Goal: Information Seeking & Learning: Learn about a topic

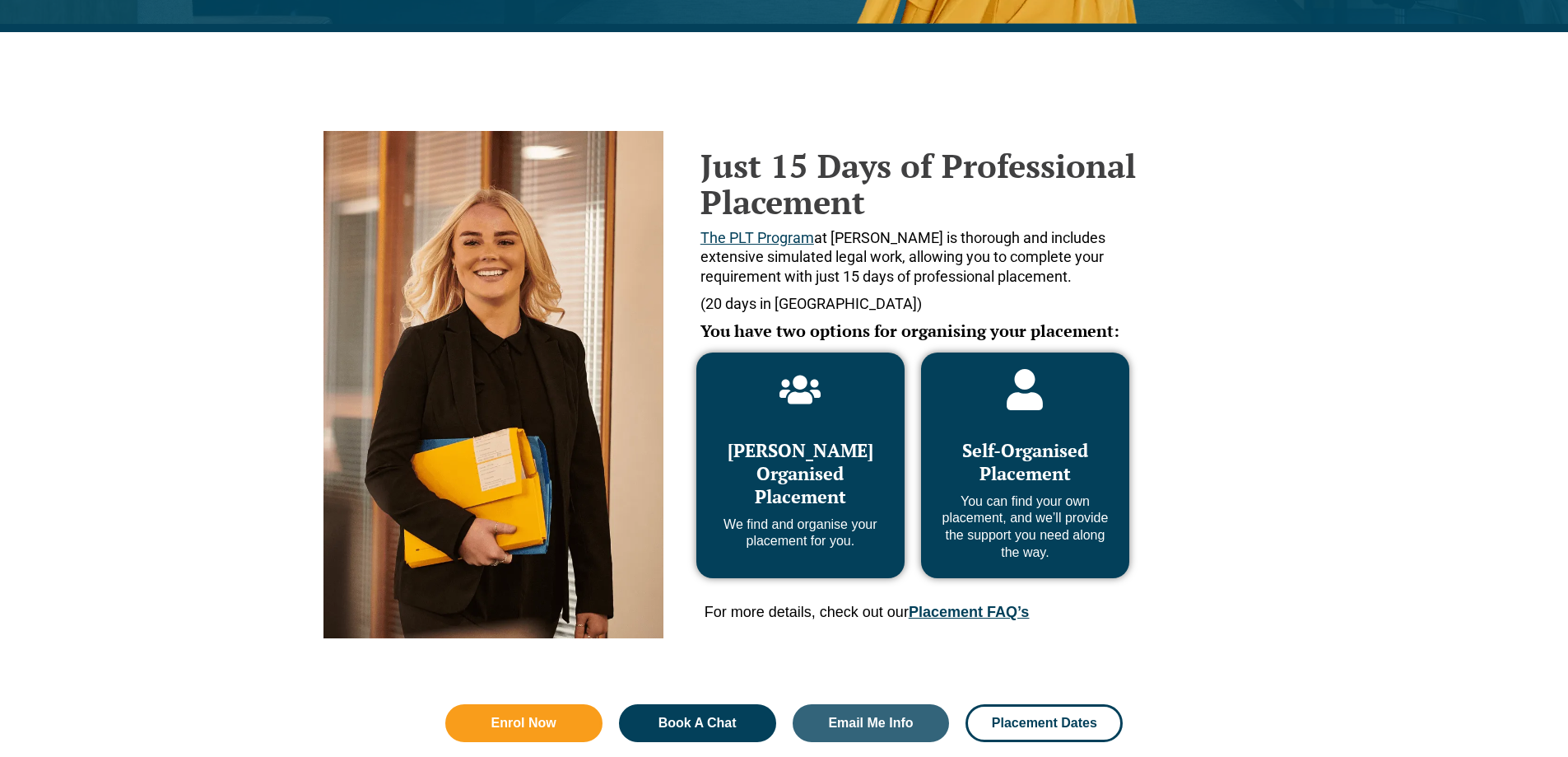
scroll to position [642, 0]
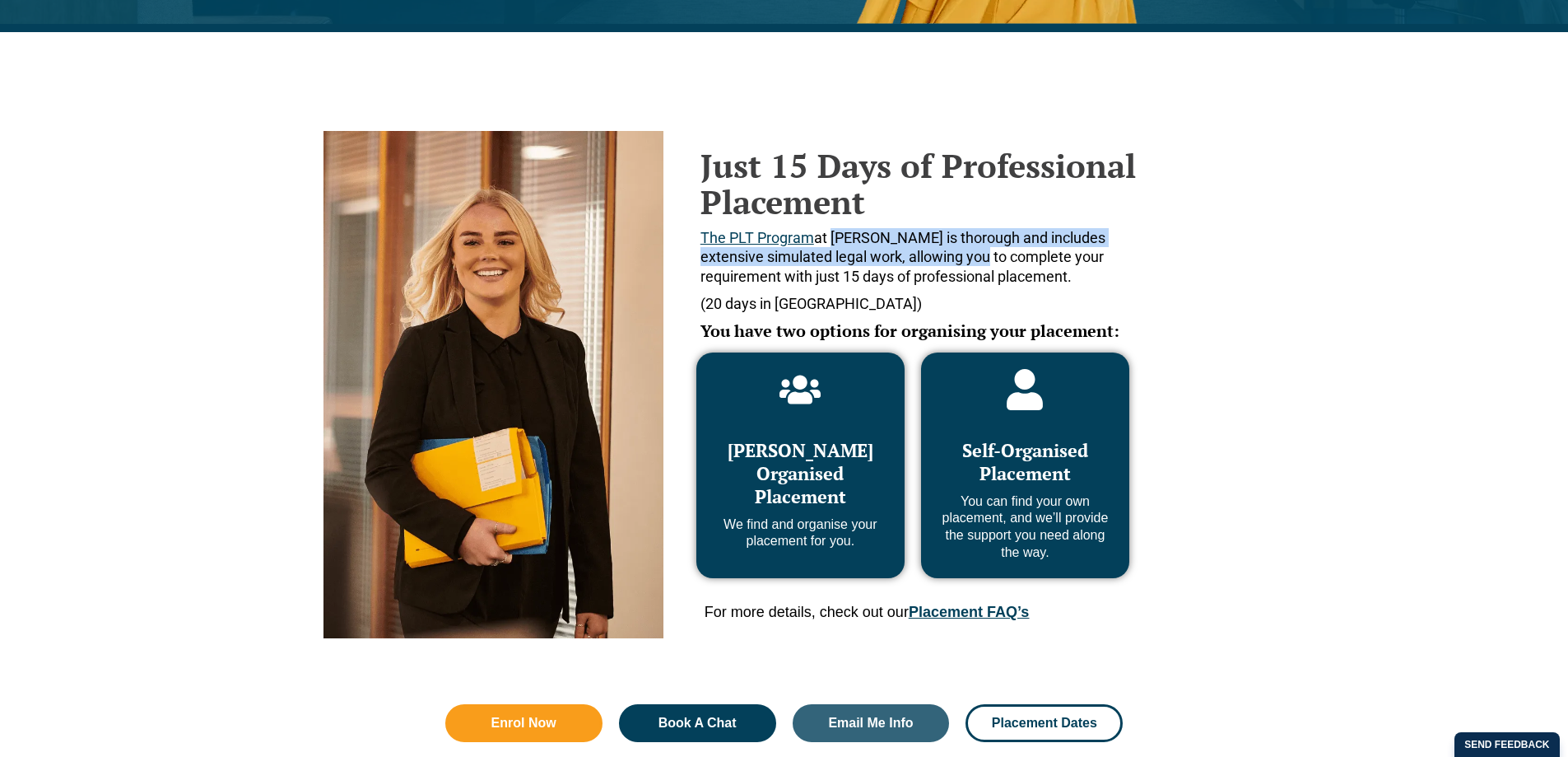
drag, startPoint x: 933, startPoint y: 259, endPoint x: 829, endPoint y: 237, distance: 106.3
click at [830, 237] on span "The PLT Program at [PERSON_NAME] is thorough and includes extensive simulated l…" at bounding box center [902, 257] width 405 height 56
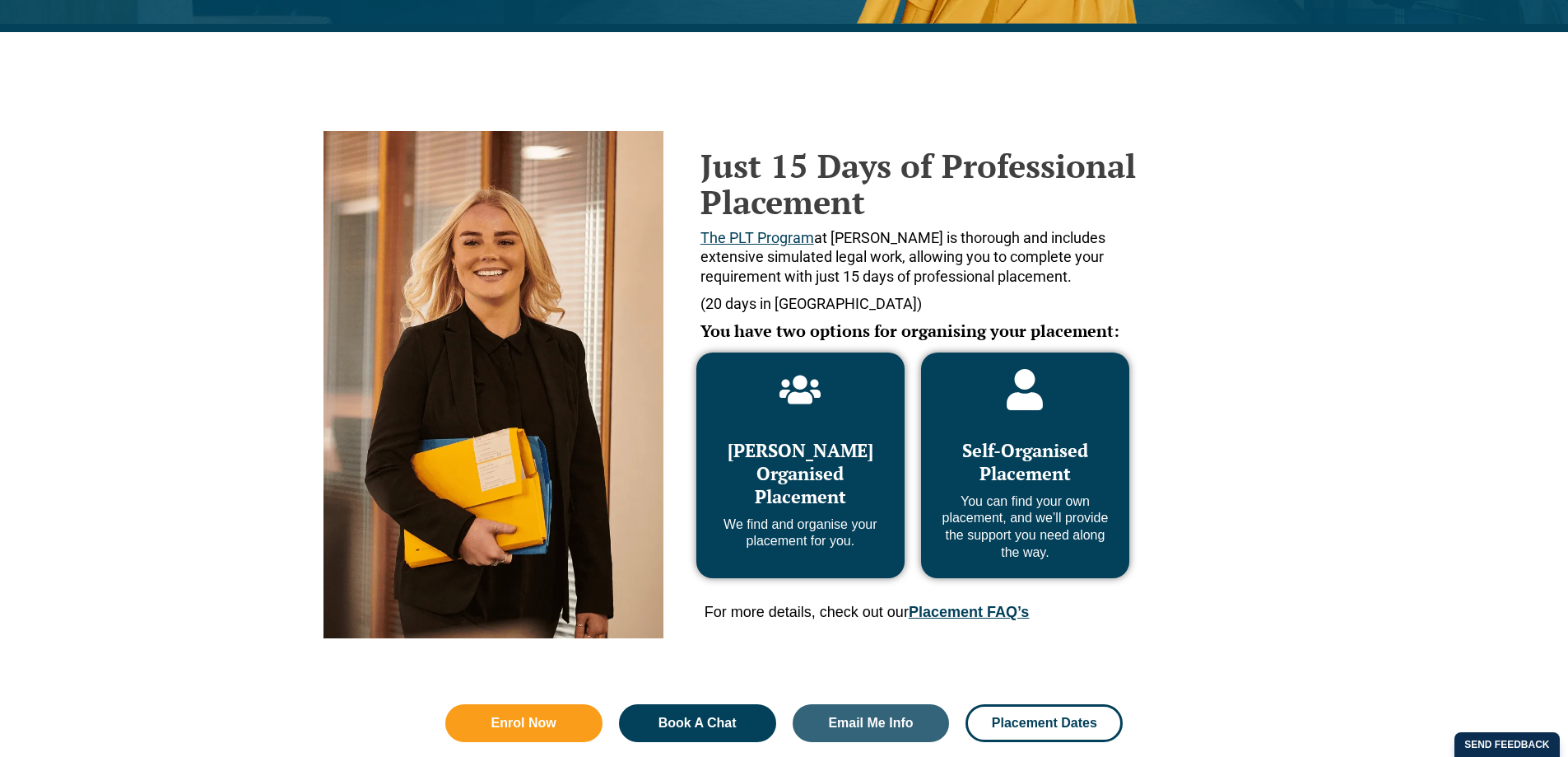
click at [986, 283] on span "The PLT Program at [PERSON_NAME] is thorough and includes extensive simulated l…" at bounding box center [902, 257] width 405 height 56
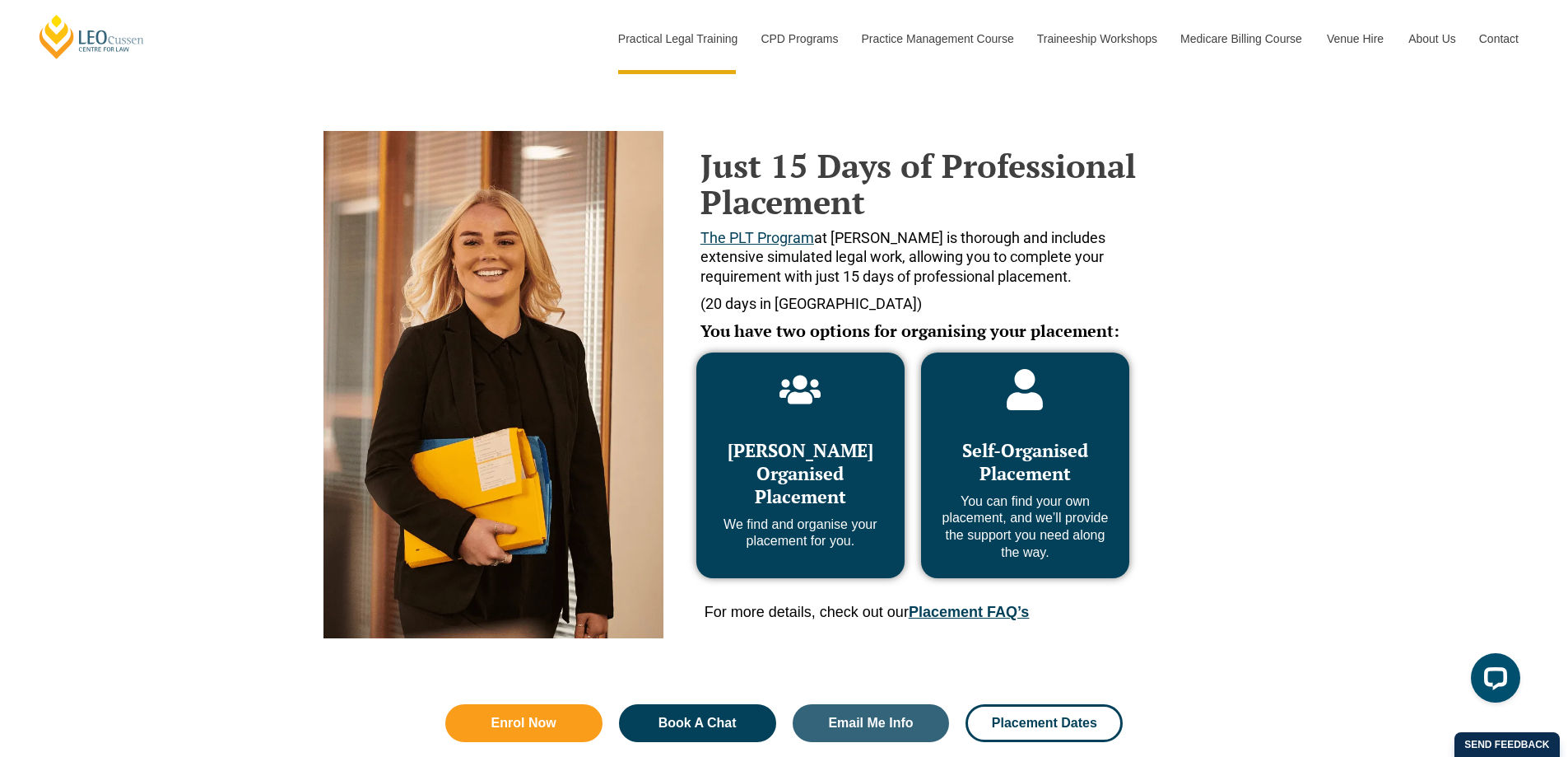
scroll to position [0, 0]
click at [961, 620] on link "Placement FAQ’s" at bounding box center [969, 612] width 120 height 17
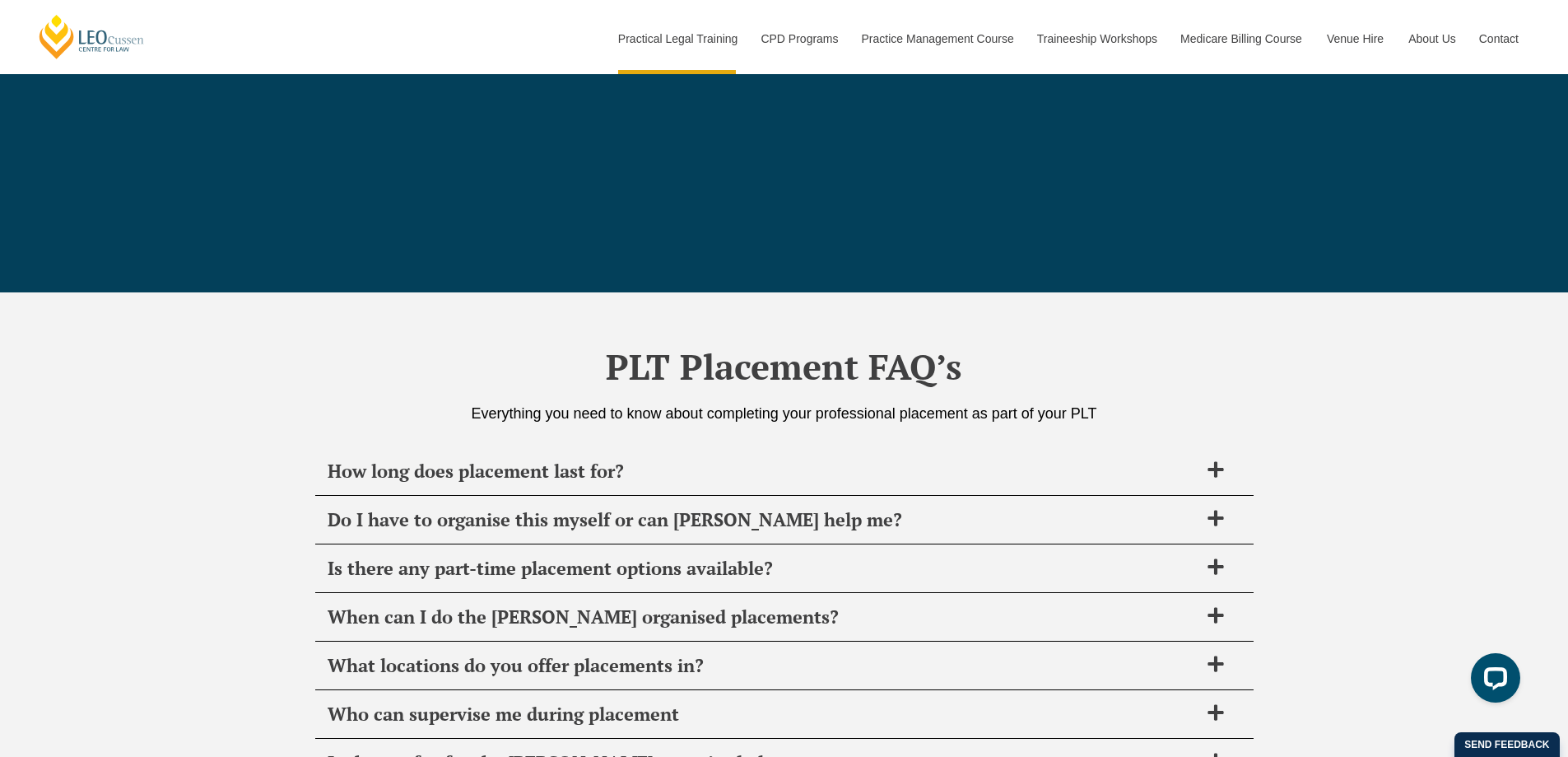
scroll to position [5820, 0]
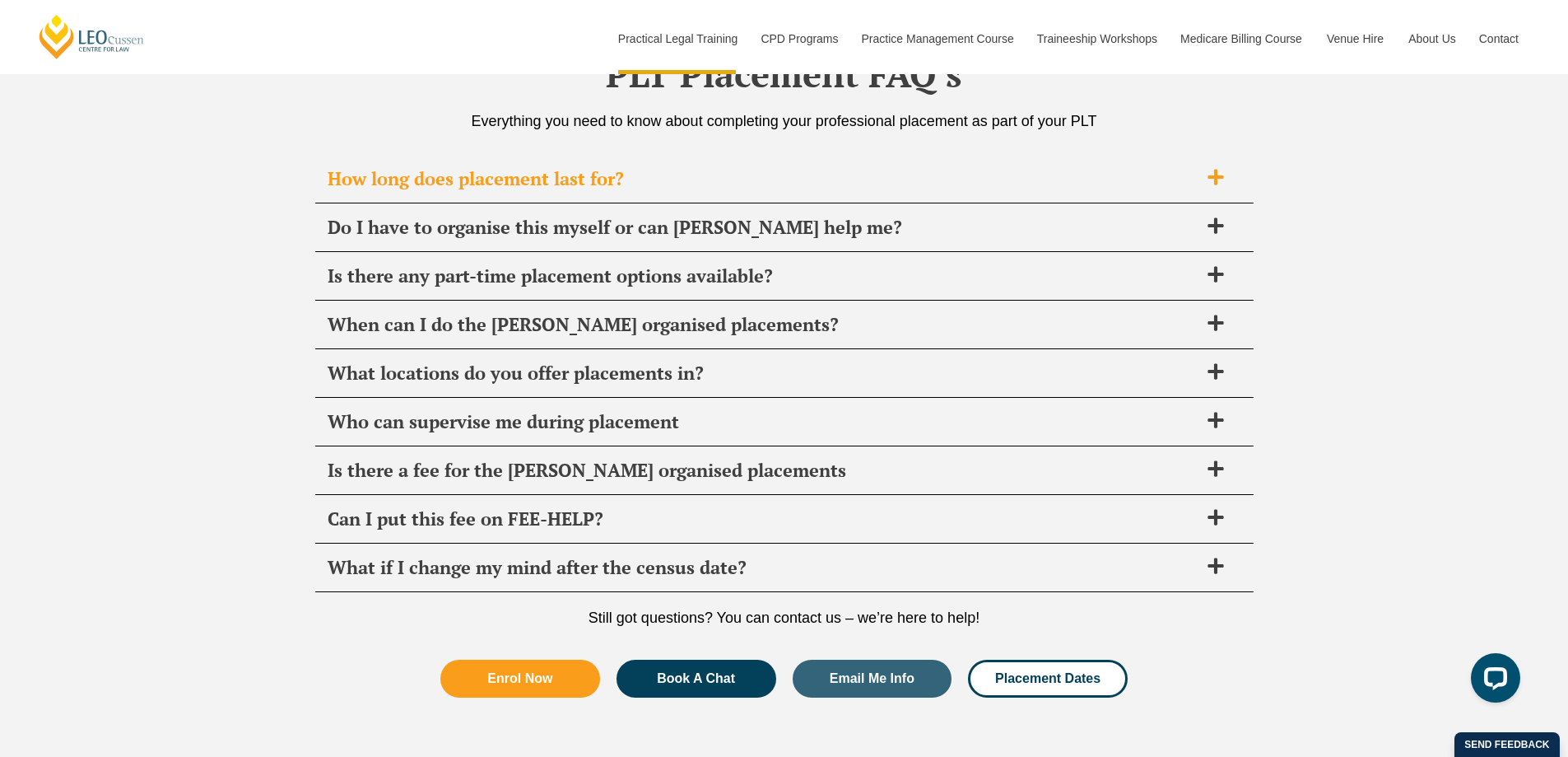
click at [650, 177] on span "How long does placement last for?" at bounding box center [763, 179] width 871 height 23
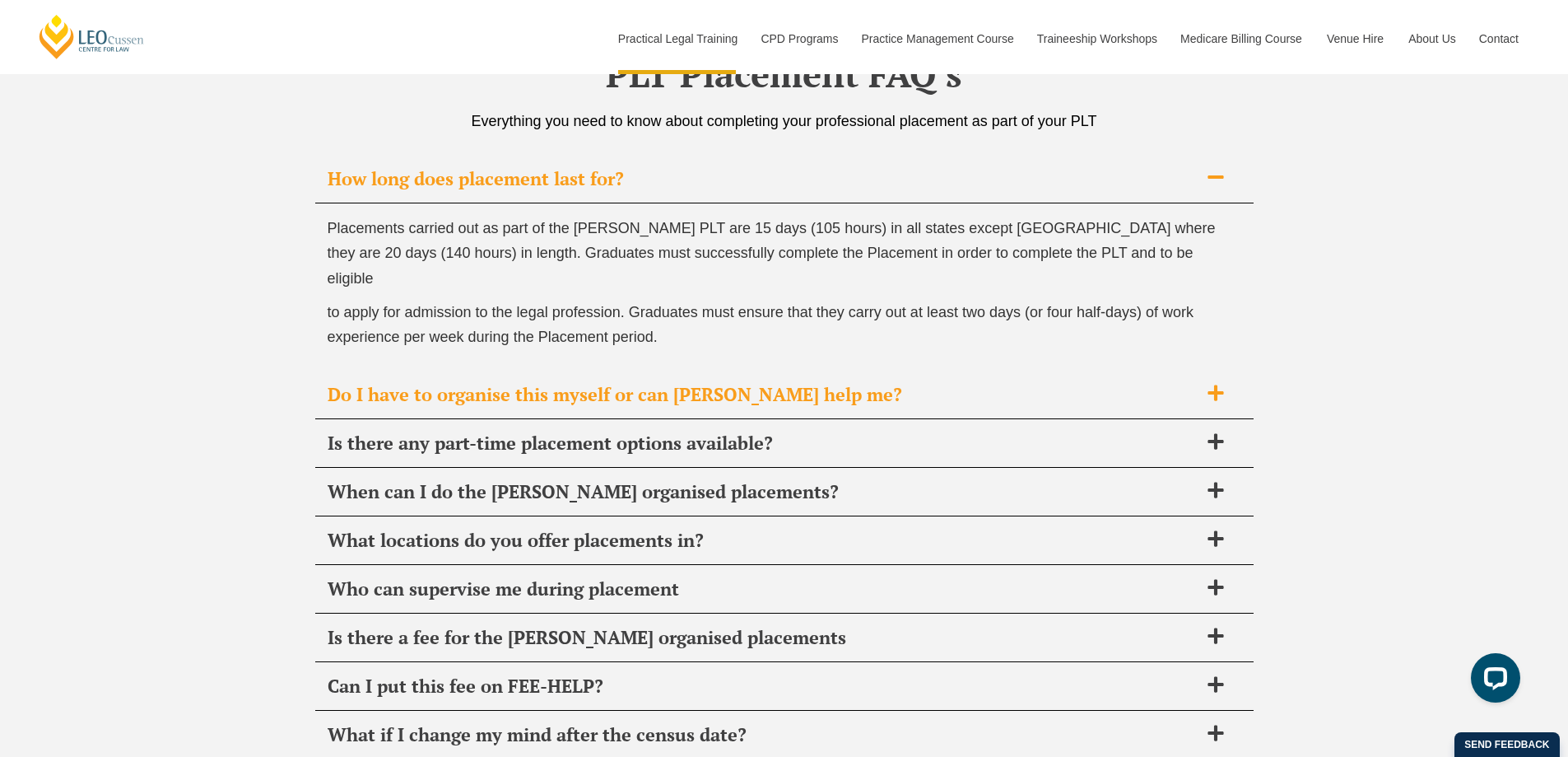
click at [1076, 383] on span "Do I have to organise this myself or can [PERSON_NAME] help me?" at bounding box center [763, 394] width 871 height 23
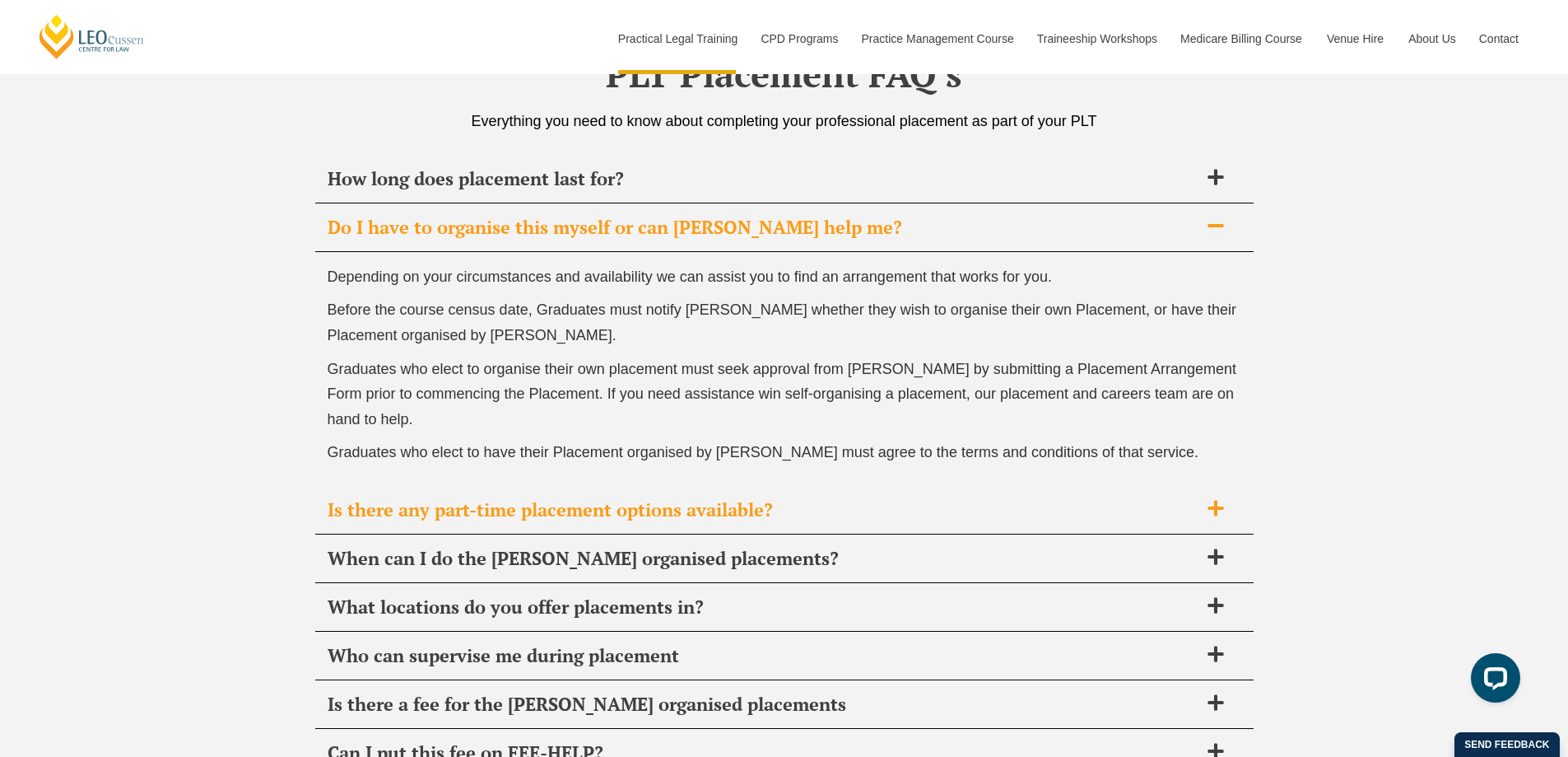
click at [485, 518] on span "Is there any part-time placement options available?" at bounding box center [763, 509] width 871 height 23
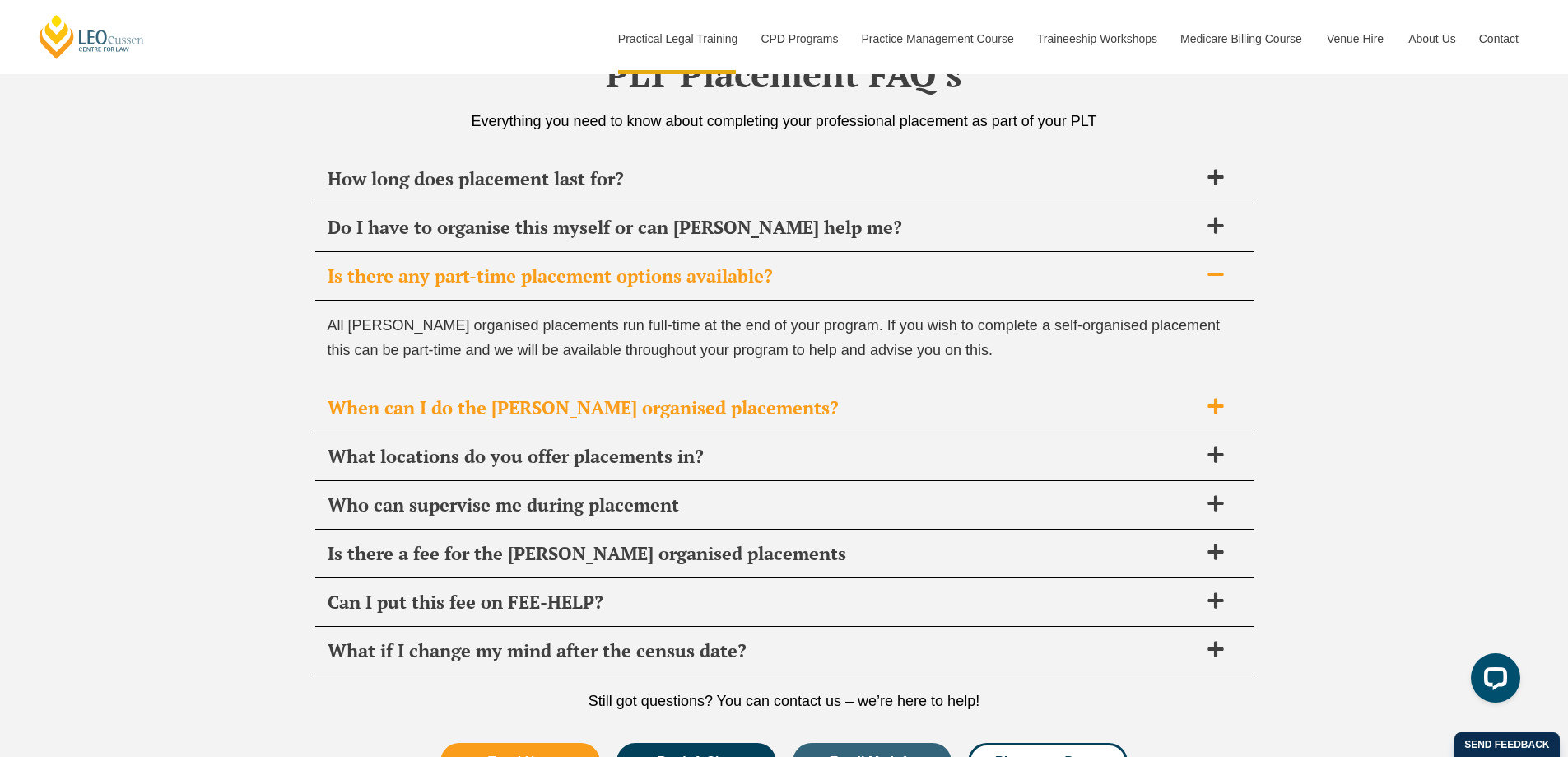
click at [864, 413] on span "When can I do the [PERSON_NAME] organised placements?" at bounding box center [763, 408] width 871 height 23
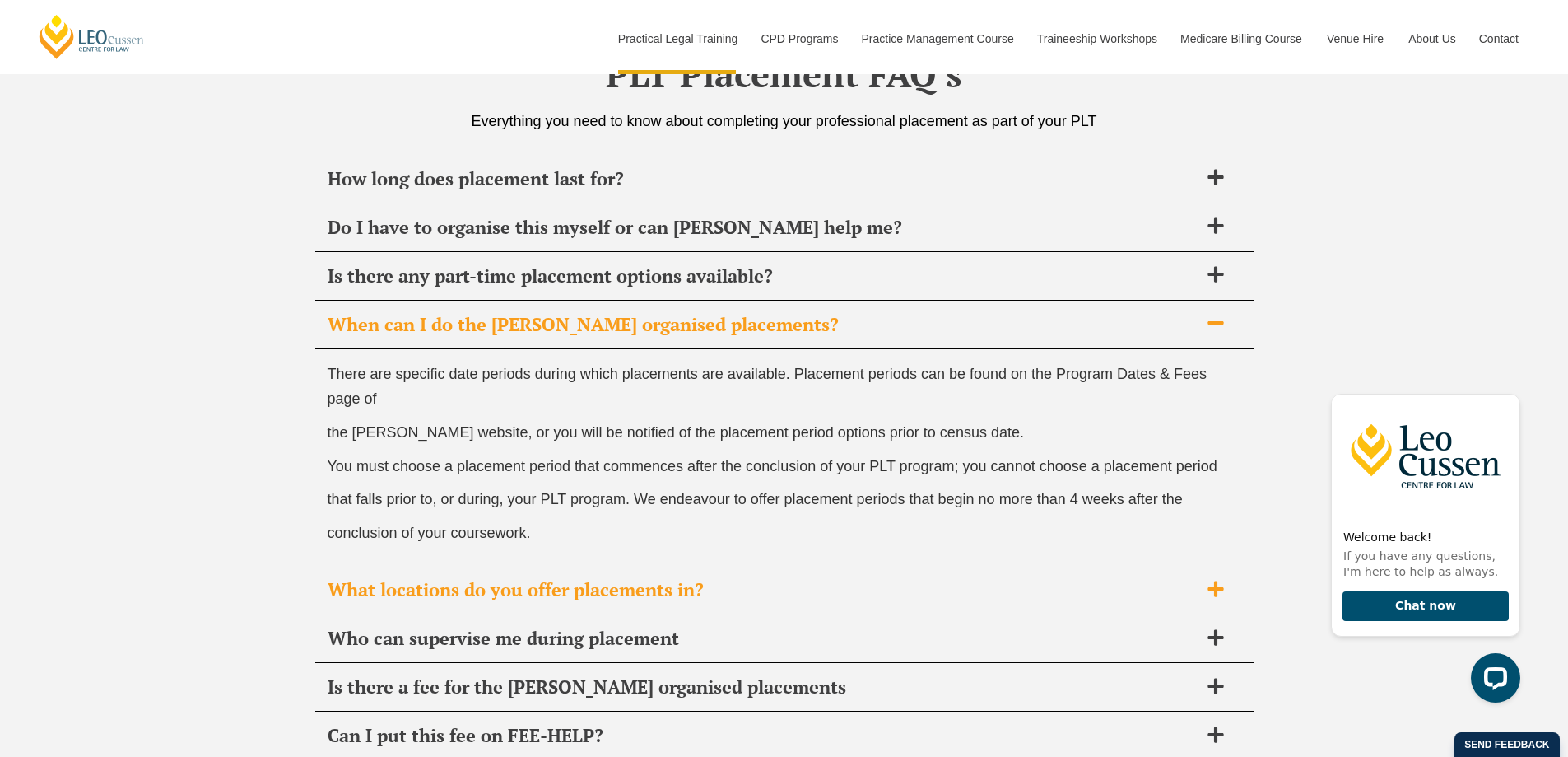
click at [565, 601] on span "What locations do you offer placements in?" at bounding box center [763, 589] width 871 height 23
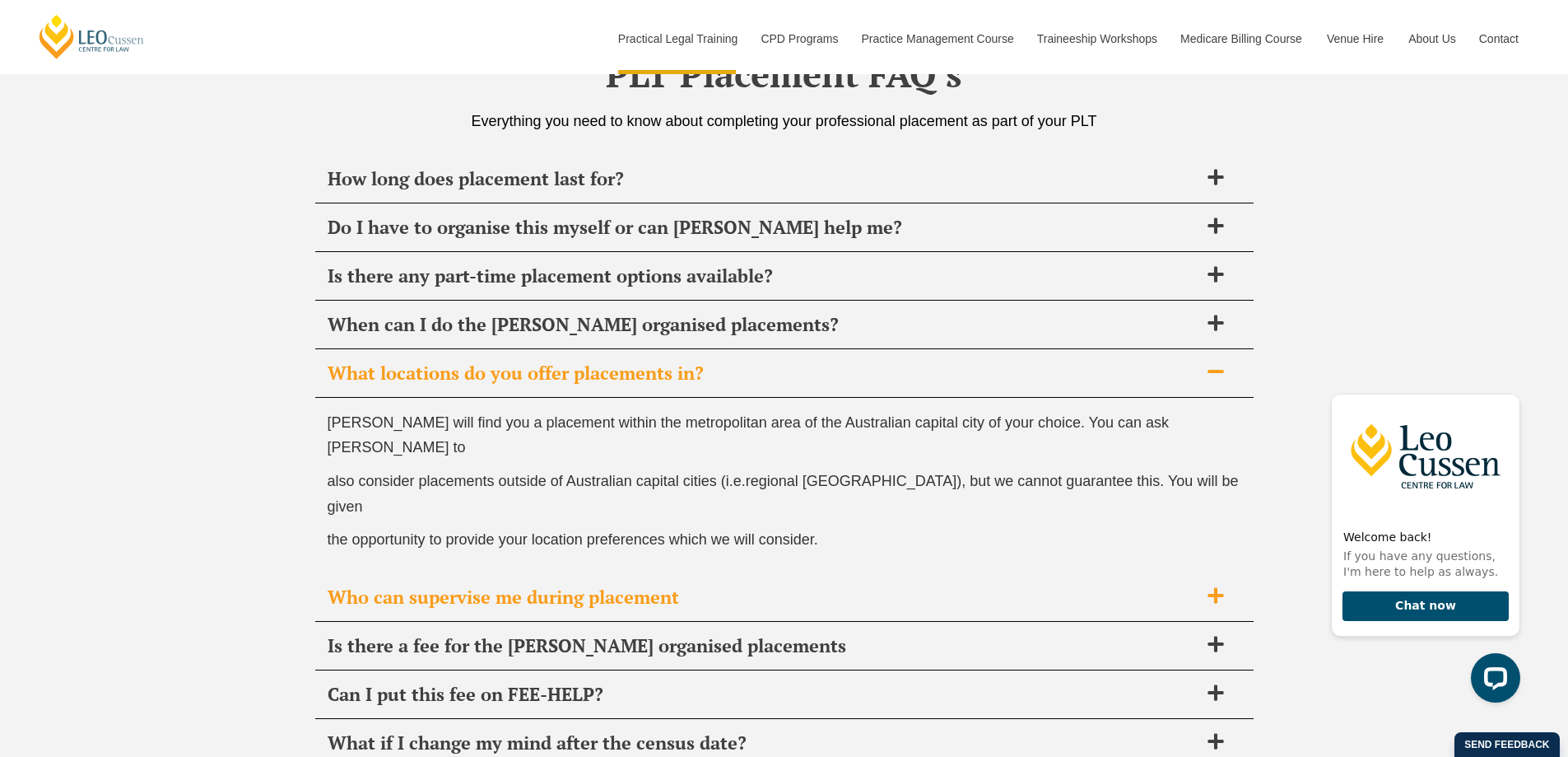
click at [751, 586] on span "Who can supervise me during placement" at bounding box center [763, 597] width 871 height 23
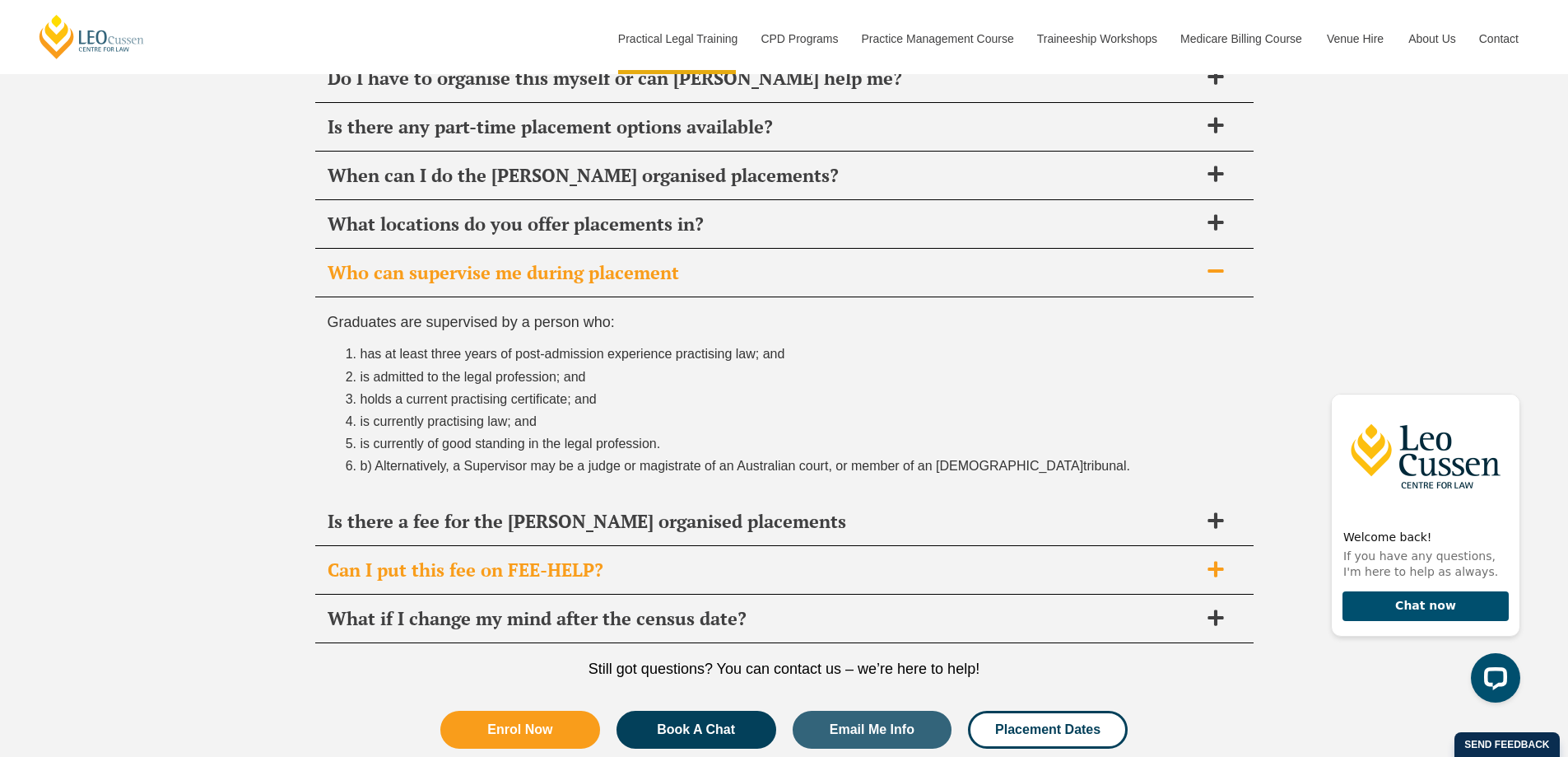
scroll to position [5985, 0]
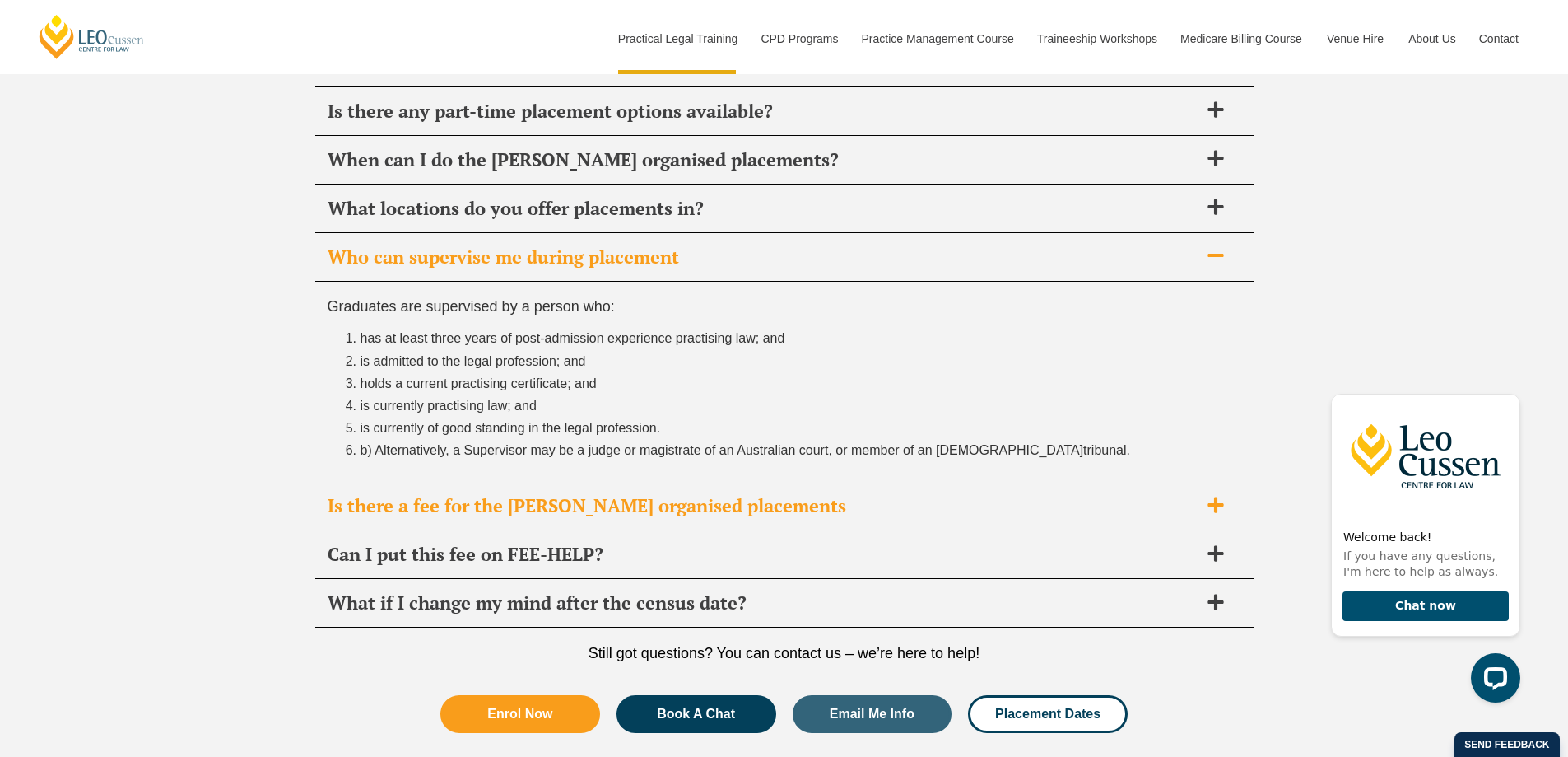
click at [599, 515] on span "Is there a fee for the [PERSON_NAME] organised placements" at bounding box center [763, 505] width 871 height 23
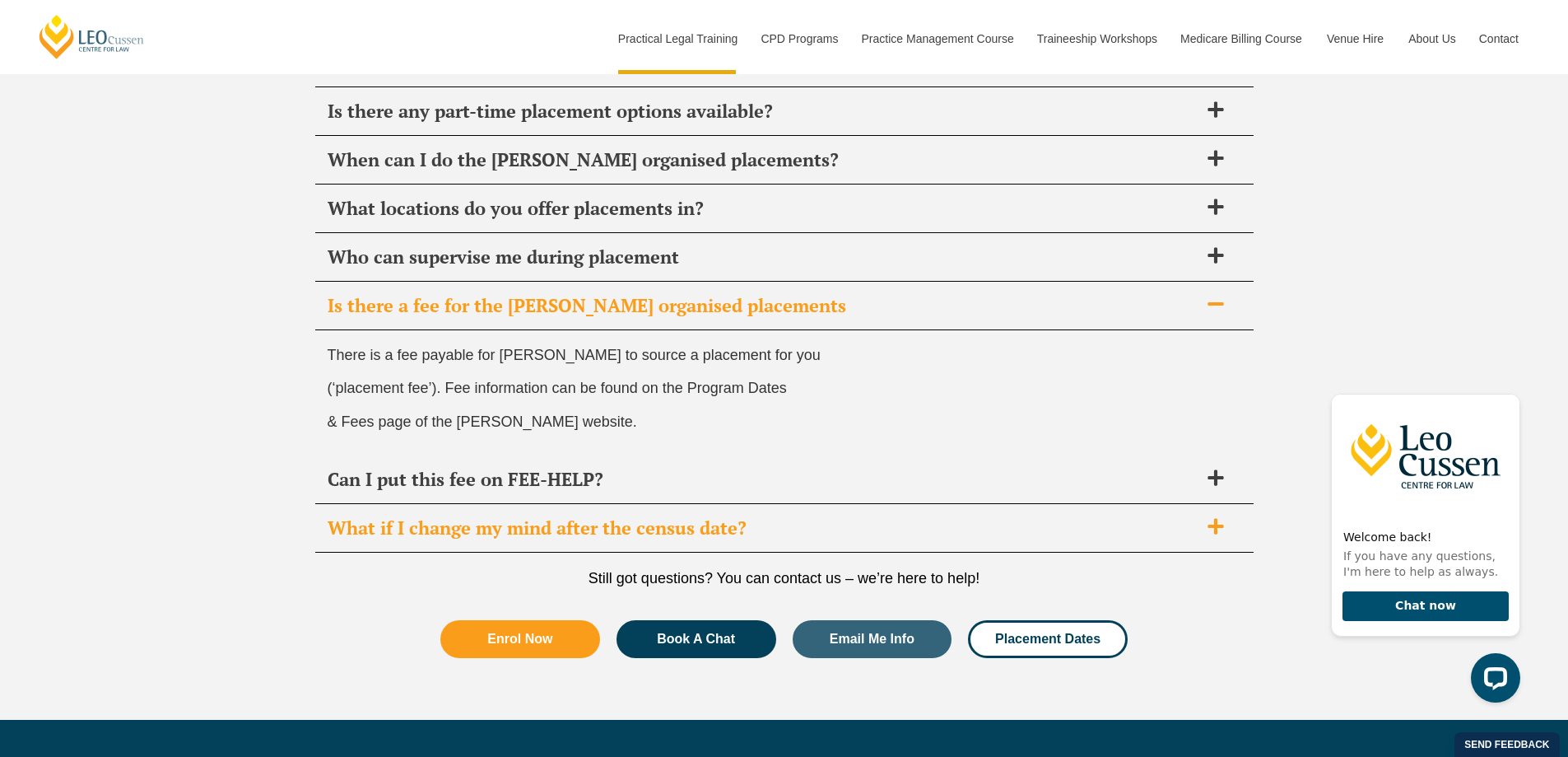
click at [672, 537] on span "What if I change my mind after the census date?" at bounding box center [763, 527] width 871 height 23
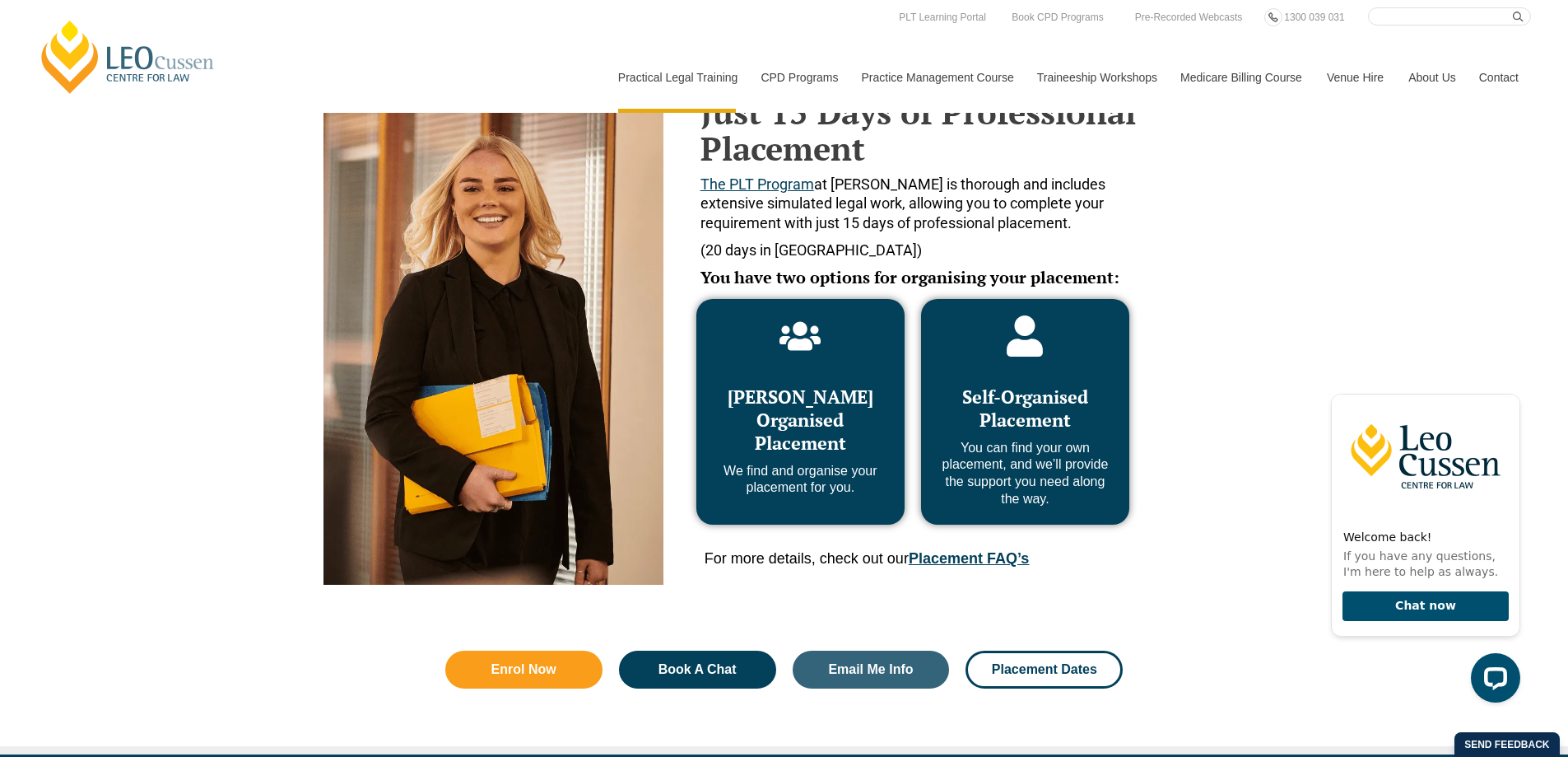
scroll to position [642, 0]
